Goal: Task Accomplishment & Management: Manage account settings

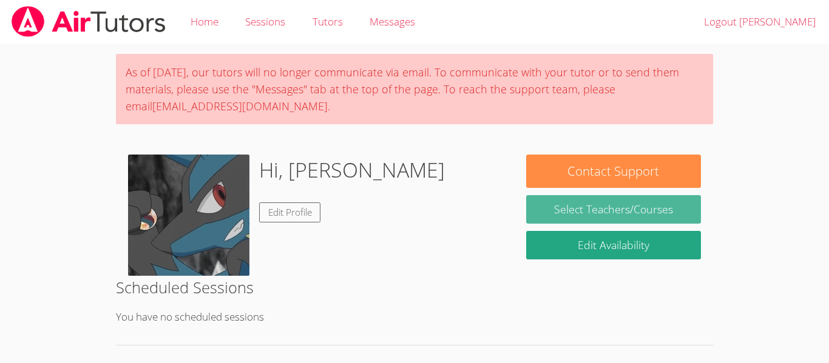
click at [623, 220] on link "Select Teachers/Courses" at bounding box center [613, 209] width 175 height 29
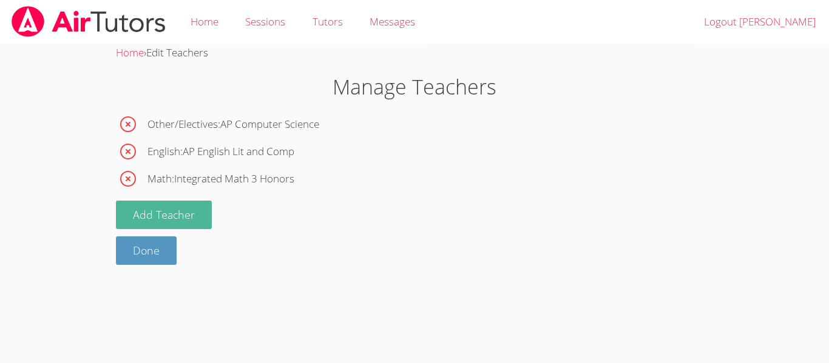
click at [144, 209] on button "Add Teacher" at bounding box center [164, 215] width 96 height 29
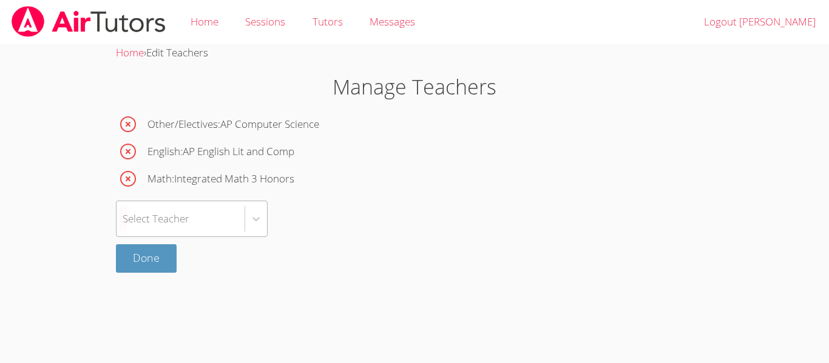
click at [152, 223] on div "Select Teacher" at bounding box center [156, 219] width 67 height 18
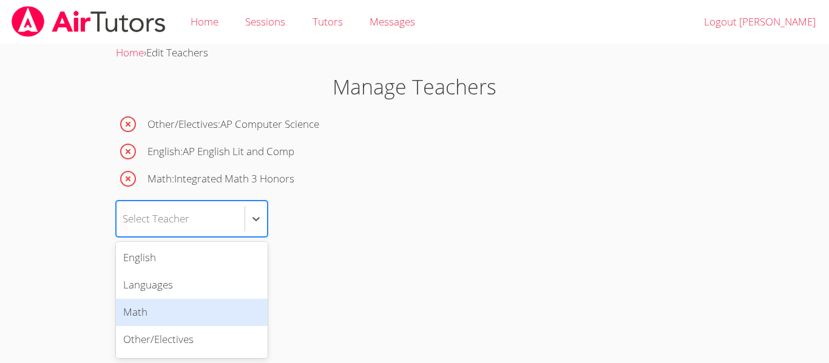
click at [181, 313] on div "Math" at bounding box center [192, 312] width 152 height 27
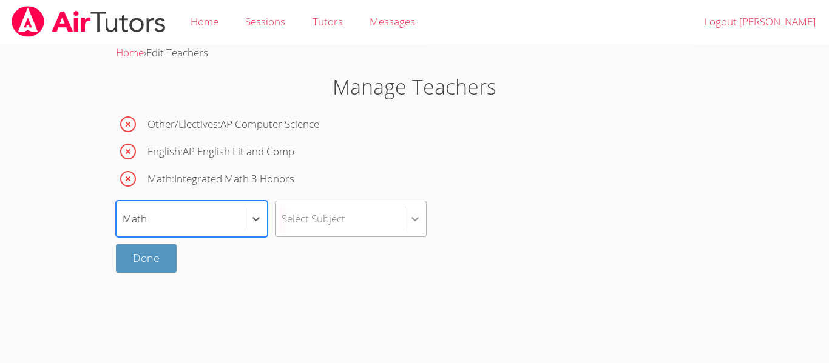
click at [407, 208] on div at bounding box center [415, 219] width 22 height 22
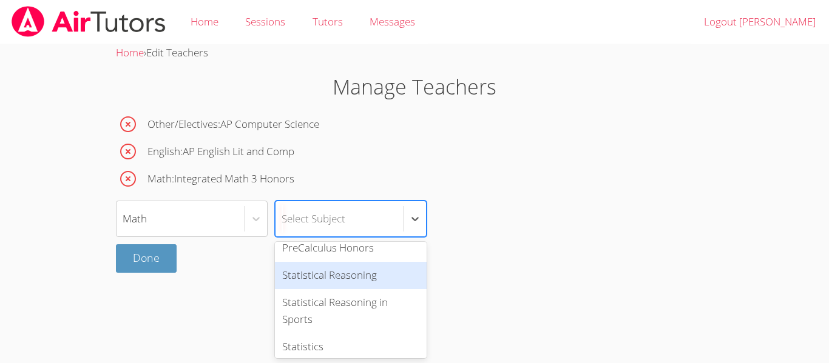
scroll to position [768, 0]
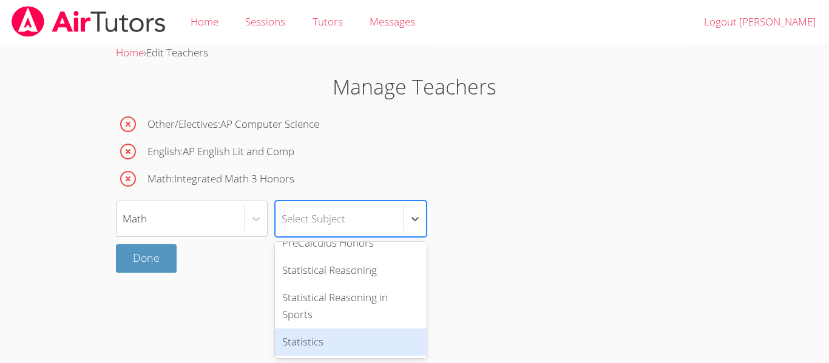
click at [319, 333] on div "Statistics" at bounding box center [351, 342] width 152 height 27
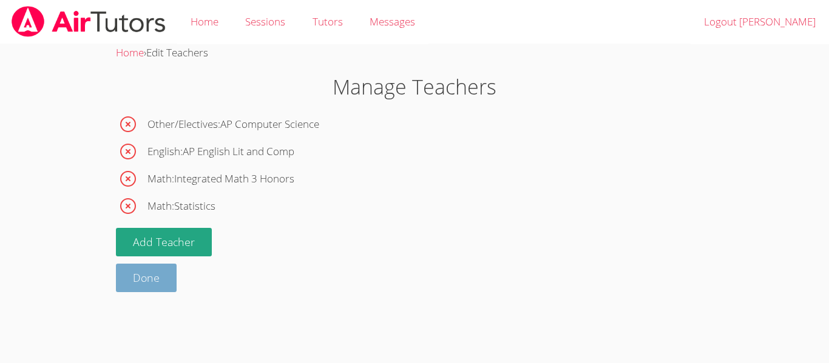
click at [158, 270] on link "Done" at bounding box center [146, 278] width 61 height 29
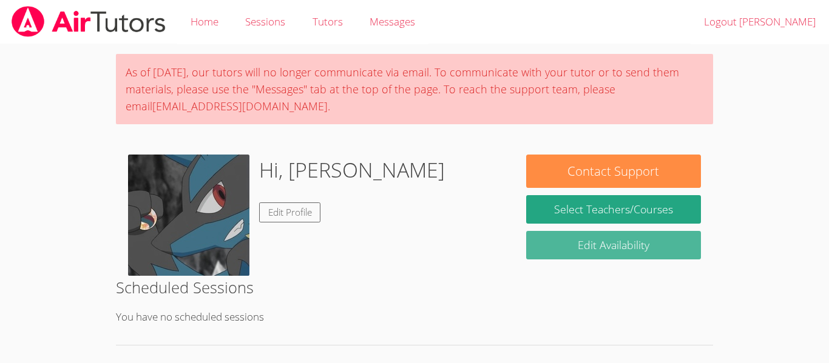
click at [569, 238] on link "Edit Availability" at bounding box center [613, 245] width 175 height 29
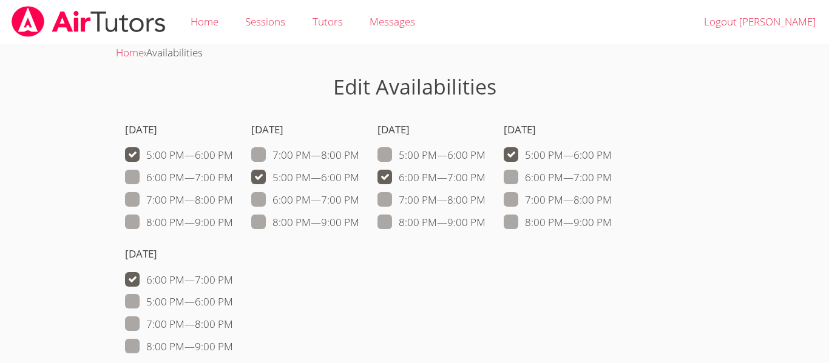
click at [233, 150] on span at bounding box center [233, 155] width 0 height 14
click at [233, 150] on input "5:00 PM — 6:00 PM" at bounding box center [238, 152] width 10 height 10
checkbox input "false"
click at [359, 177] on span at bounding box center [359, 178] width 0 height 14
click at [359, 177] on input "5:00 PM — 6:00 PM" at bounding box center [364, 175] width 10 height 10
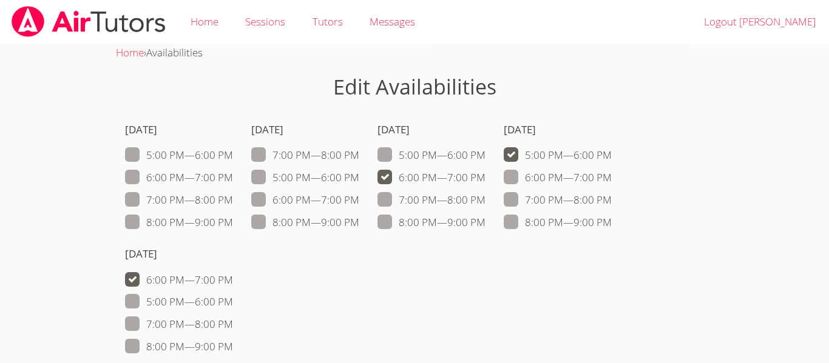
checkbox input "false"
click at [385, 176] on div "Sunday 5:00 PM — 6:00 PM 6:00 PM — 7:00 PM 7:00 PM — 8:00 PM 8:00 PM — 9:00 PM …" at bounding box center [414, 236] width 597 height 249
click at [485, 177] on span at bounding box center [485, 178] width 0 height 14
click at [485, 177] on input "6:00 PM — 7:00 PM" at bounding box center [490, 175] width 10 height 10
checkbox input "false"
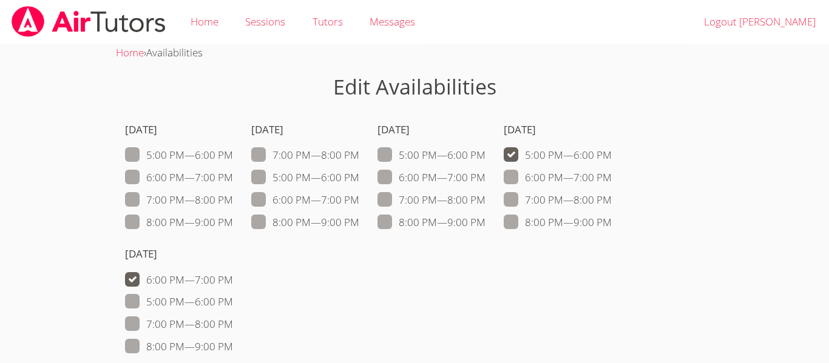
click at [533, 155] on label "5:00 PM — 6:00 PM" at bounding box center [558, 155] width 108 height 16
click at [612, 155] on input "5:00 PM — 6:00 PM" at bounding box center [617, 152] width 10 height 10
checkbox input "false"
click at [233, 285] on span at bounding box center [233, 280] width 0 height 14
click at [233, 283] on input "6:00 PM — 7:00 PM" at bounding box center [238, 277] width 10 height 10
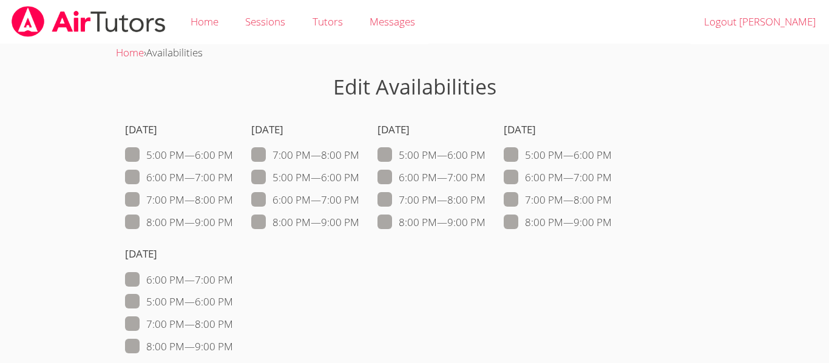
checkbox input "false"
click at [233, 152] on span at bounding box center [233, 155] width 0 height 14
click at [233, 152] on input "5:00 PM — 6:00 PM" at bounding box center [238, 152] width 10 height 10
checkbox input "true"
click at [359, 218] on span at bounding box center [359, 222] width 0 height 14
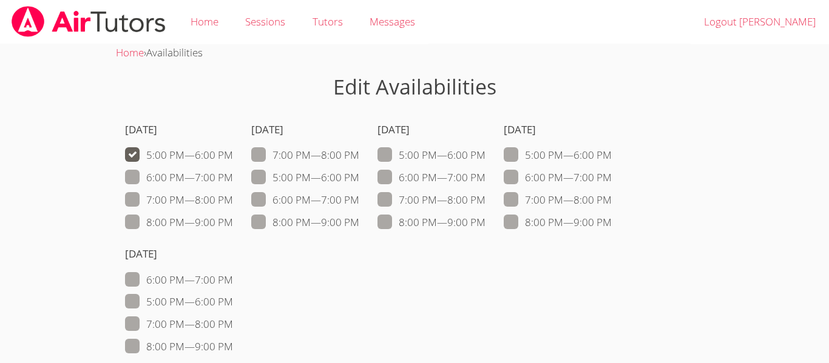
click at [359, 218] on input "8:00 PM — 9:00 PM" at bounding box center [364, 220] width 10 height 10
checkbox input "true"
click at [485, 217] on span at bounding box center [485, 222] width 0 height 14
click at [485, 217] on input "8:00 PM — 9:00 PM" at bounding box center [490, 220] width 10 height 10
checkbox input "true"
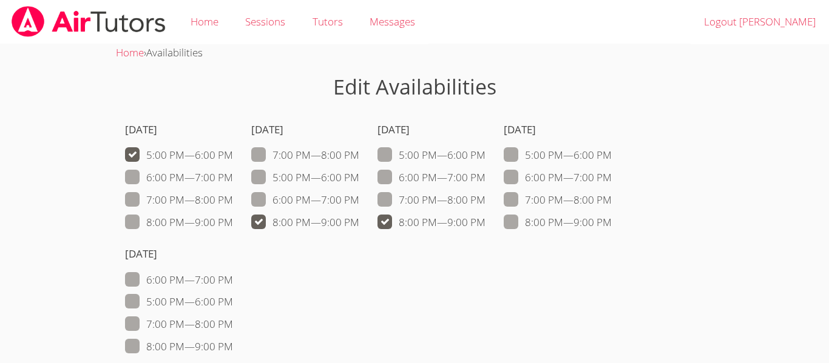
click at [145, 346] on label "8:00 PM — 9:00 PM" at bounding box center [179, 347] width 108 height 16
click at [233, 346] on input "8:00 PM — 9:00 PM" at bounding box center [238, 344] width 10 height 10
checkbox input "true"
click at [612, 155] on span at bounding box center [612, 155] width 0 height 14
click at [612, 155] on input "5:00 PM — 6:00 PM" at bounding box center [617, 152] width 10 height 10
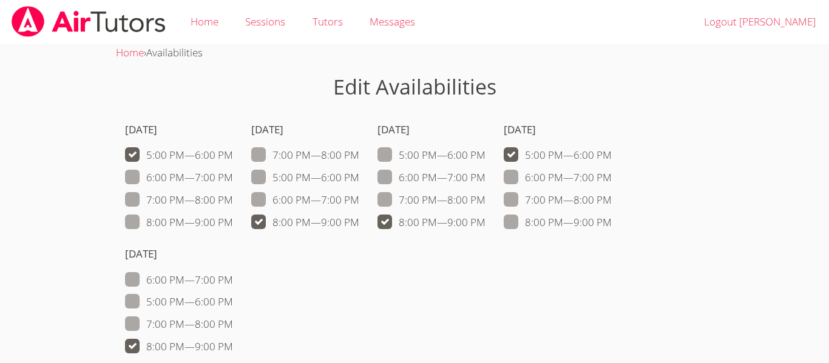
checkbox input "true"
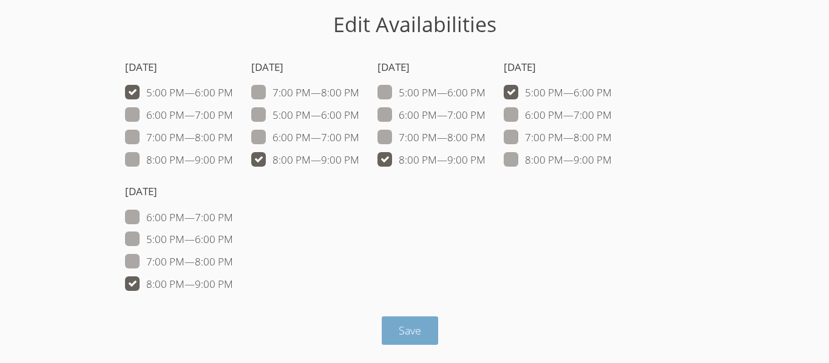
click at [422, 328] on button "Save" at bounding box center [410, 331] width 56 height 29
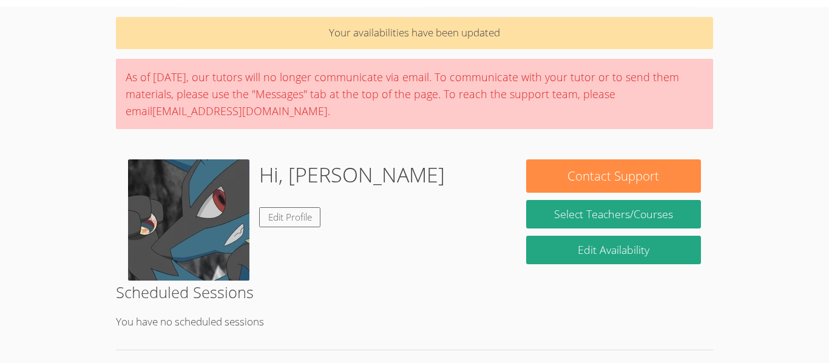
scroll to position [30, 0]
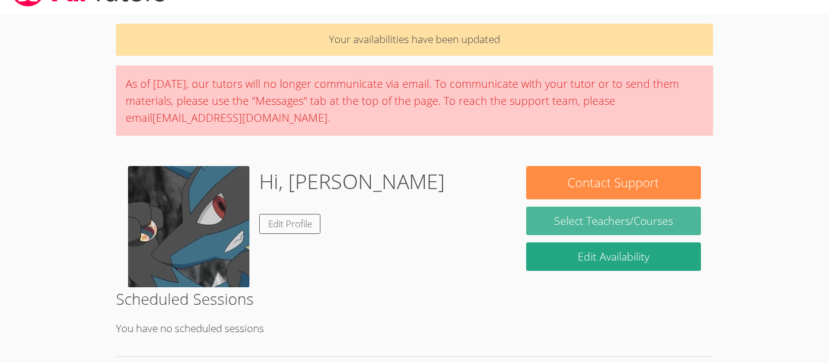
click at [577, 221] on link "Select Teachers/Courses" at bounding box center [613, 221] width 175 height 29
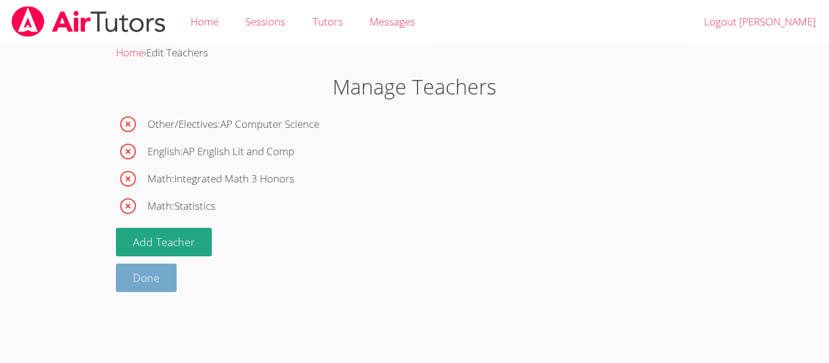
click at [167, 273] on link "Done" at bounding box center [146, 278] width 61 height 29
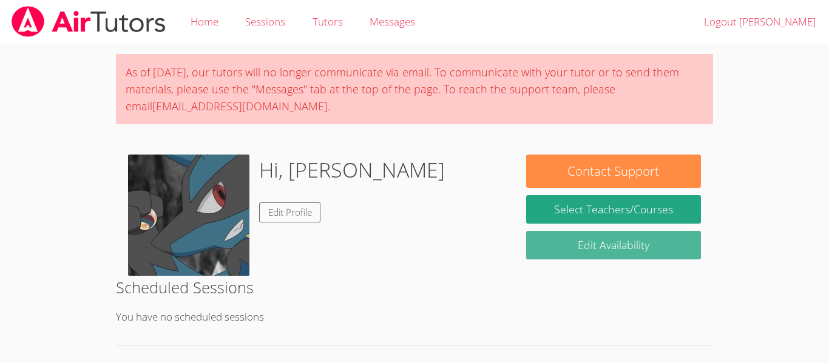
click at [659, 241] on link "Edit Availability" at bounding box center [613, 245] width 175 height 29
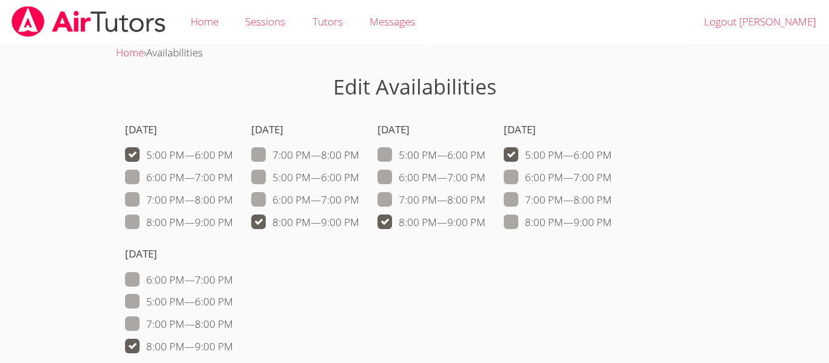
click at [252, 218] on div "Sunday 5:00 PM — 6:00 PM 6:00 PM — 7:00 PM 7:00 PM — 8:00 PM 8:00 PM — 9:00 PM …" at bounding box center [414, 236] width 597 height 249
click at [359, 221] on span at bounding box center [359, 222] width 0 height 14
click at [359, 221] on input "8:00 PM — 9:00 PM" at bounding box center [364, 220] width 10 height 10
checkbox input "false"
click at [359, 177] on span at bounding box center [359, 178] width 0 height 14
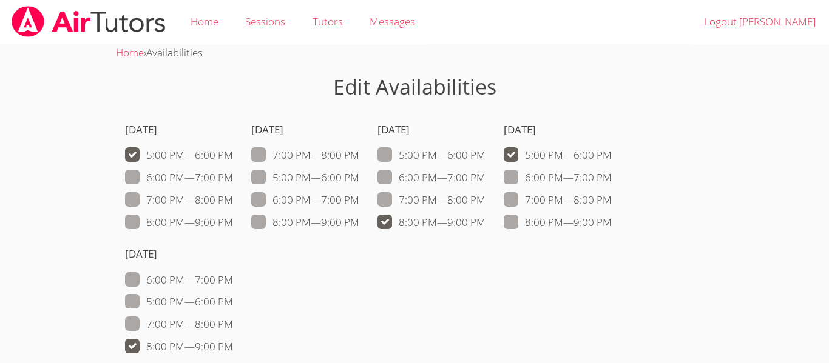
click at [359, 177] on input "5:00 PM — 6:00 PM" at bounding box center [364, 175] width 10 height 10
checkbox input "true"
click at [612, 154] on span at bounding box center [612, 155] width 0 height 14
click at [612, 154] on input "5:00 PM — 6:00 PM" at bounding box center [617, 152] width 10 height 10
checkbox input "false"
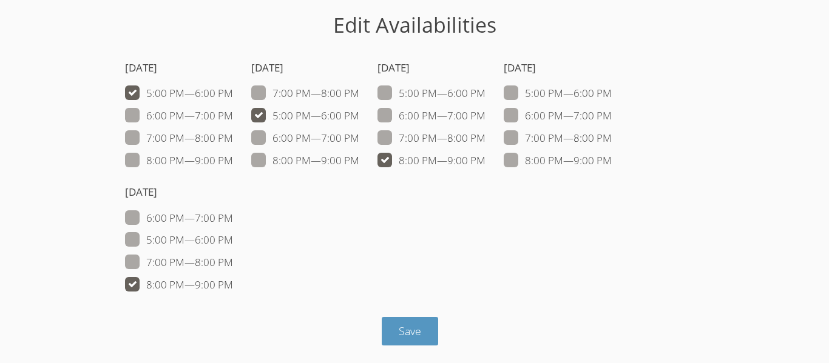
scroll to position [63, 0]
click at [418, 333] on span "Save" at bounding box center [410, 330] width 22 height 15
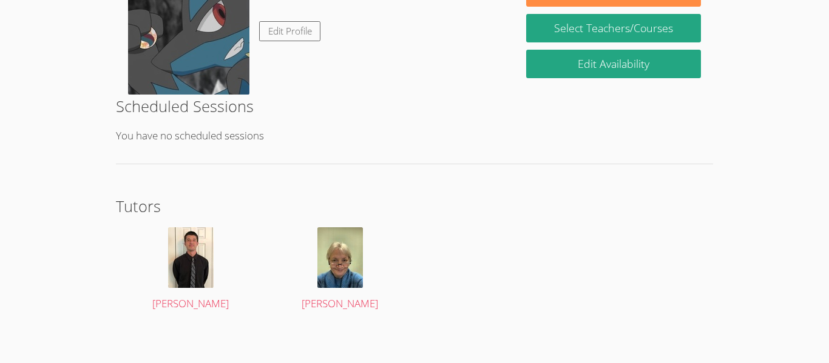
scroll to position [221, 0]
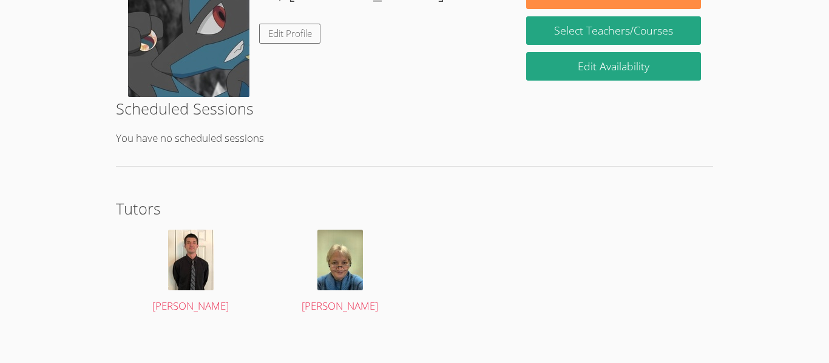
click at [138, 212] on h2 "Tutors" at bounding box center [414, 208] width 597 height 23
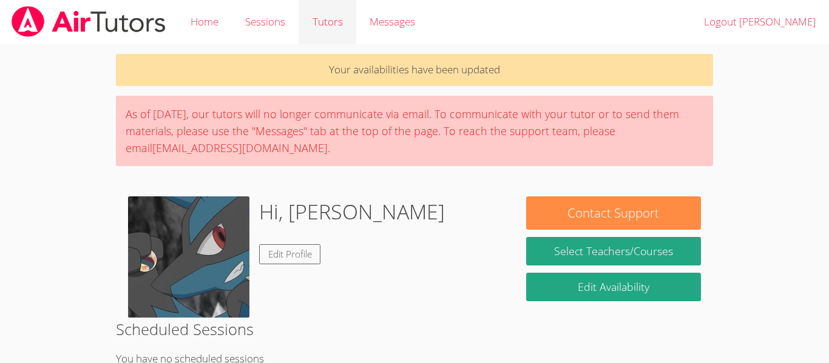
click at [342, 15] on link "Tutors" at bounding box center [327, 22] width 57 height 44
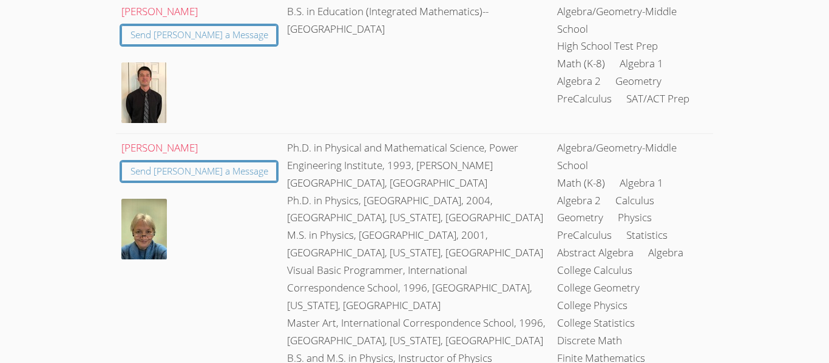
scroll to position [226, 0]
